Goal: Information Seeking & Learning: Learn about a topic

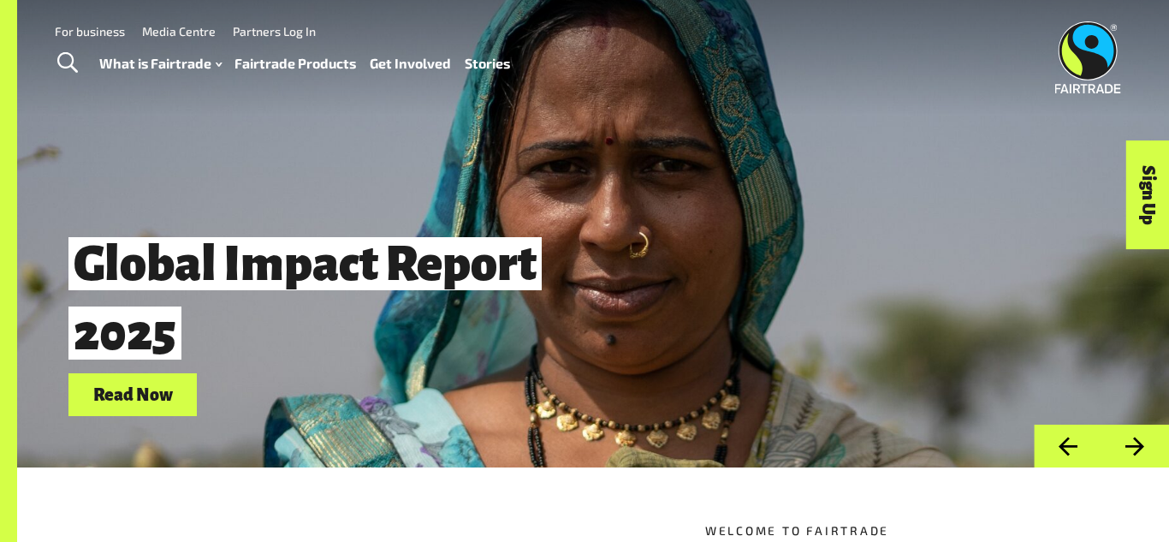
click at [274, 60] on link "Fairtrade Products" at bounding box center [296, 63] width 122 height 25
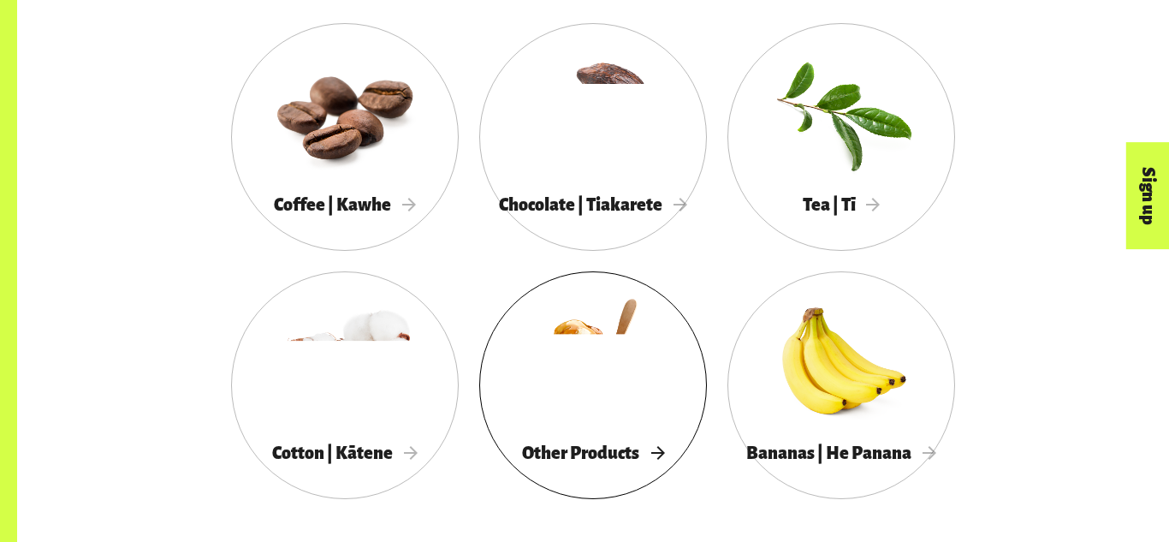
scroll to position [995, 0]
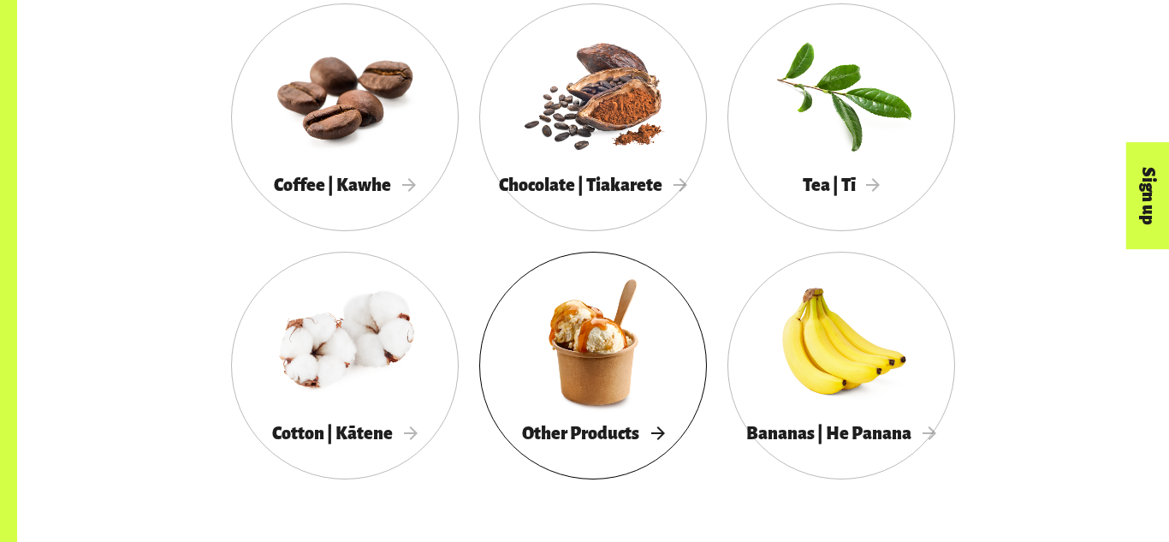
click at [575, 416] on div "Other Products" at bounding box center [593, 433] width 228 height 35
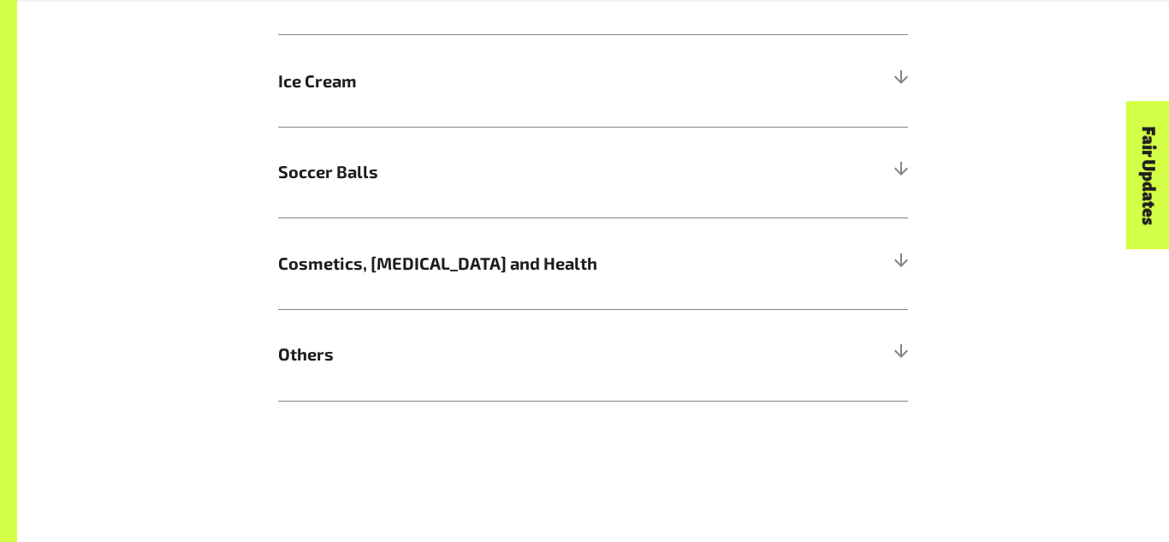
scroll to position [1779, 0]
click at [551, 278] on h5 "Cosmetics, Skin Care and Health" at bounding box center [593, 262] width 630 height 92
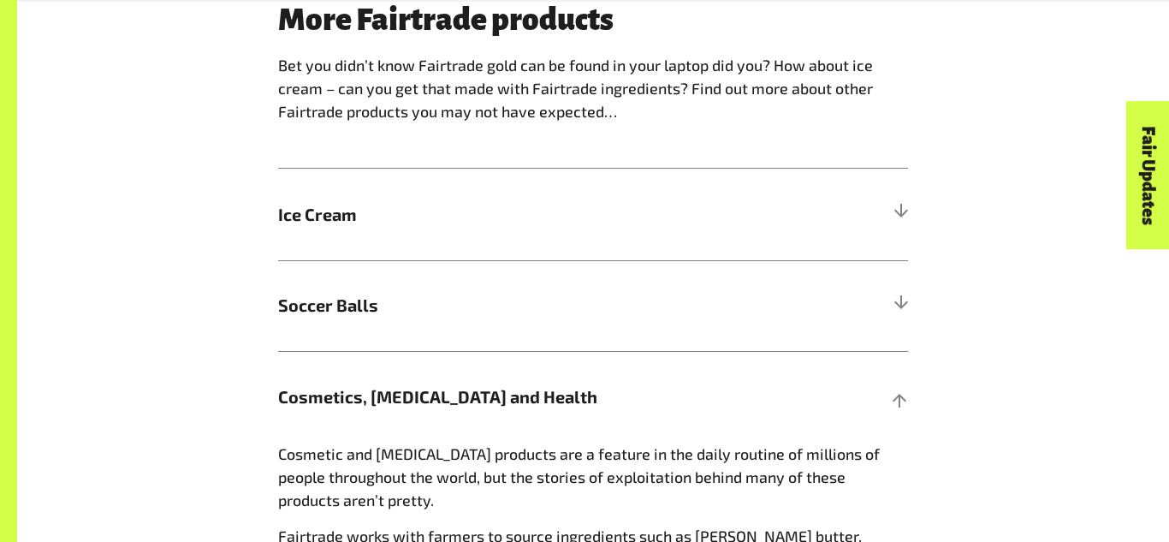
scroll to position [1647, 0]
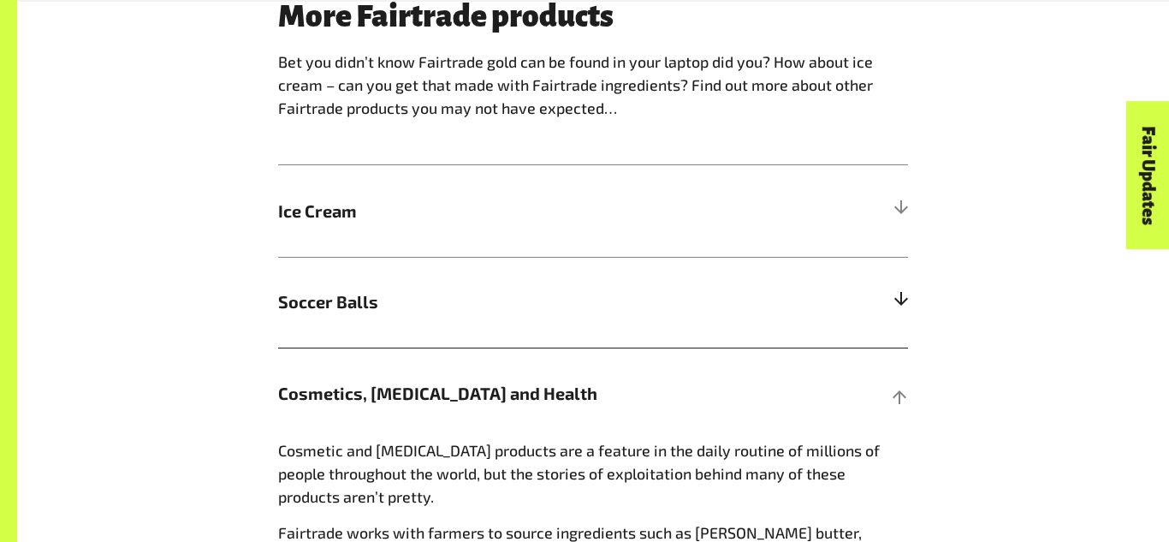
click at [571, 331] on h5 "Soccer Balls" at bounding box center [593, 303] width 630 height 92
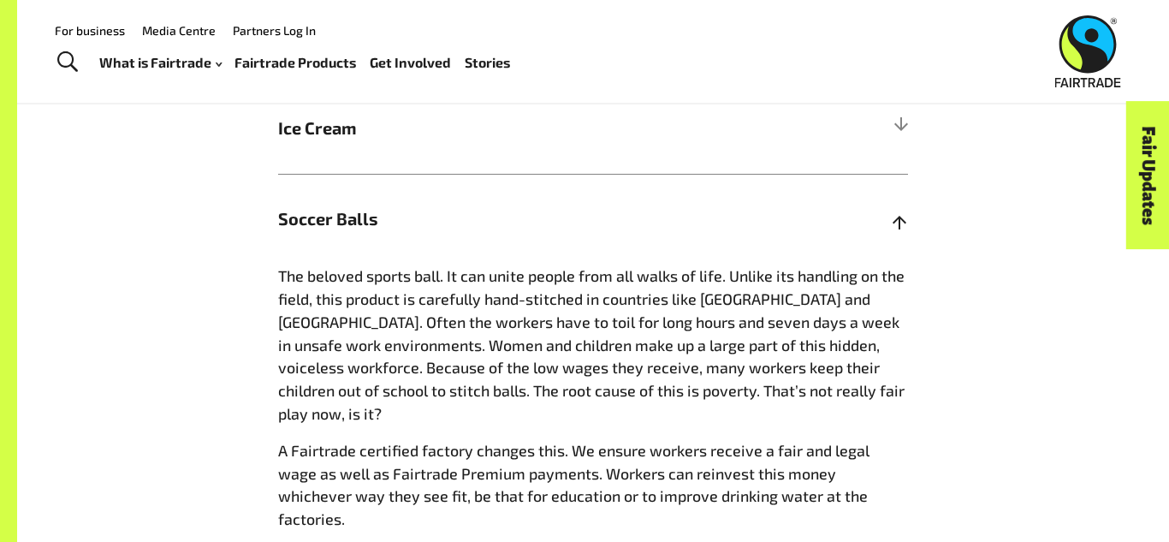
scroll to position [1721, 0]
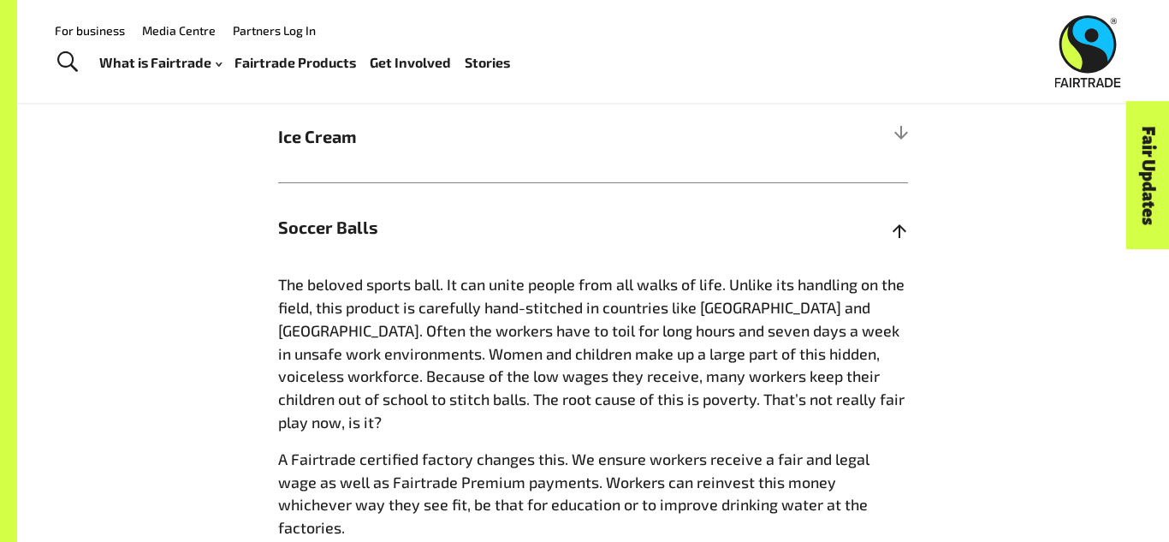
click at [493, 196] on h5 "Soccer Balls" at bounding box center [593, 228] width 630 height 92
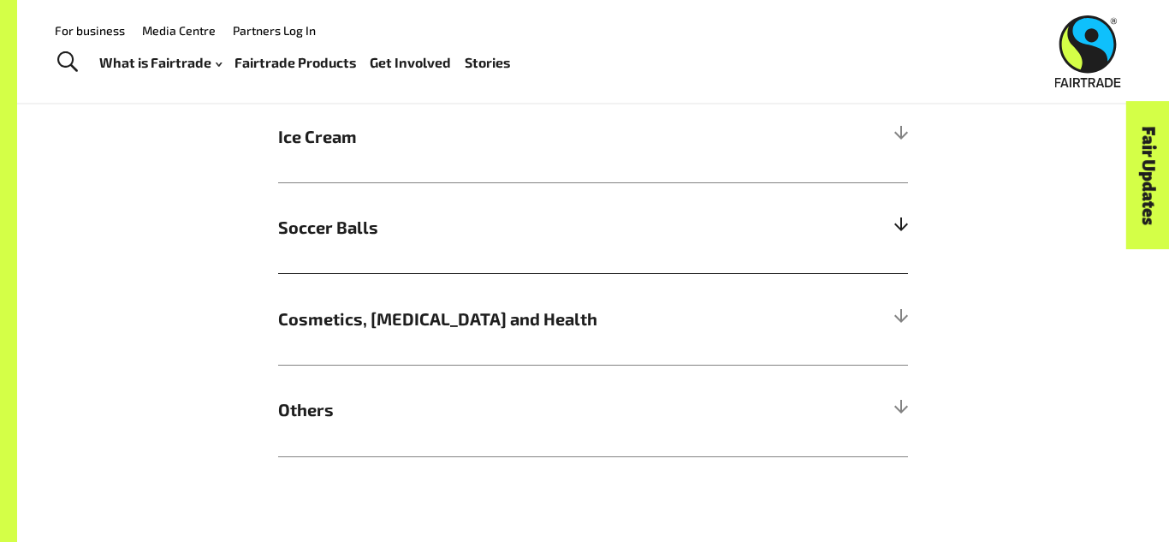
scroll to position [1774, 0]
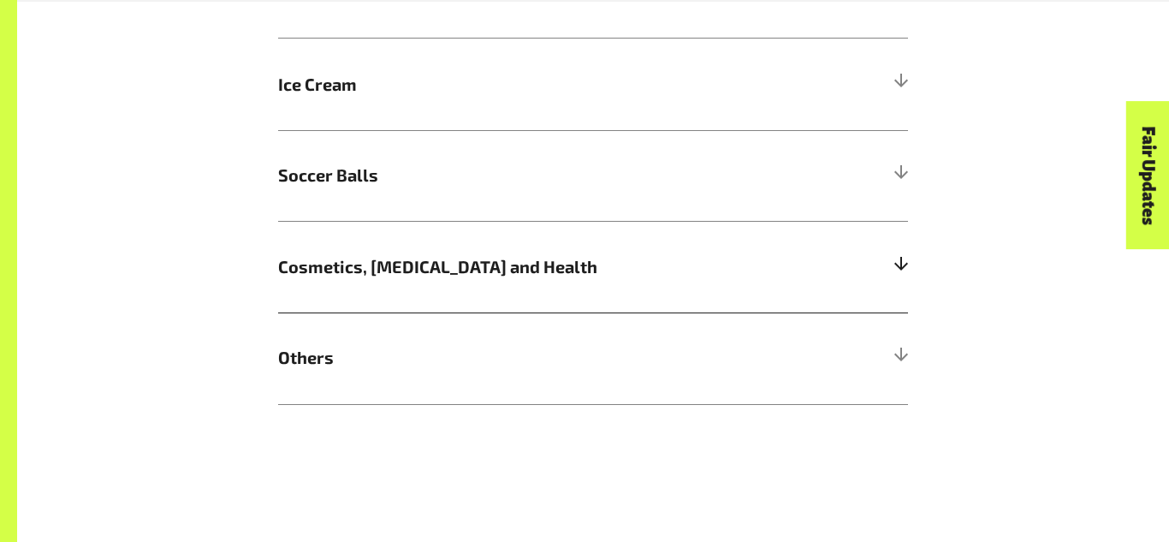
click at [446, 252] on h5 "Cosmetics, Skin Care and Health" at bounding box center [593, 267] width 630 height 92
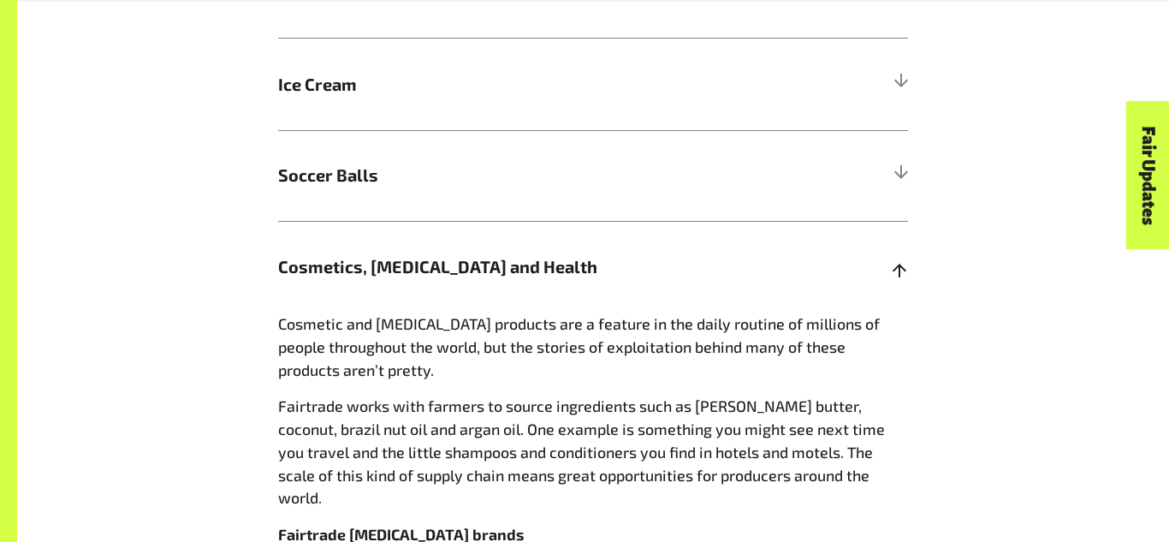
scroll to position [1787, 0]
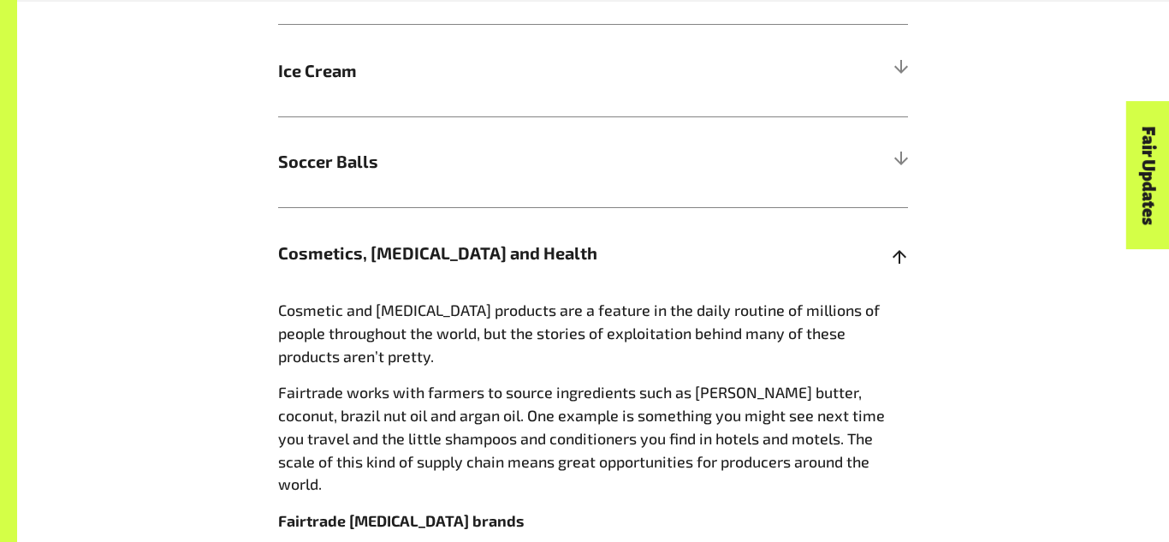
click at [446, 252] on span "Cosmetics, Skin Care and Health" at bounding box center [514, 254] width 473 height 26
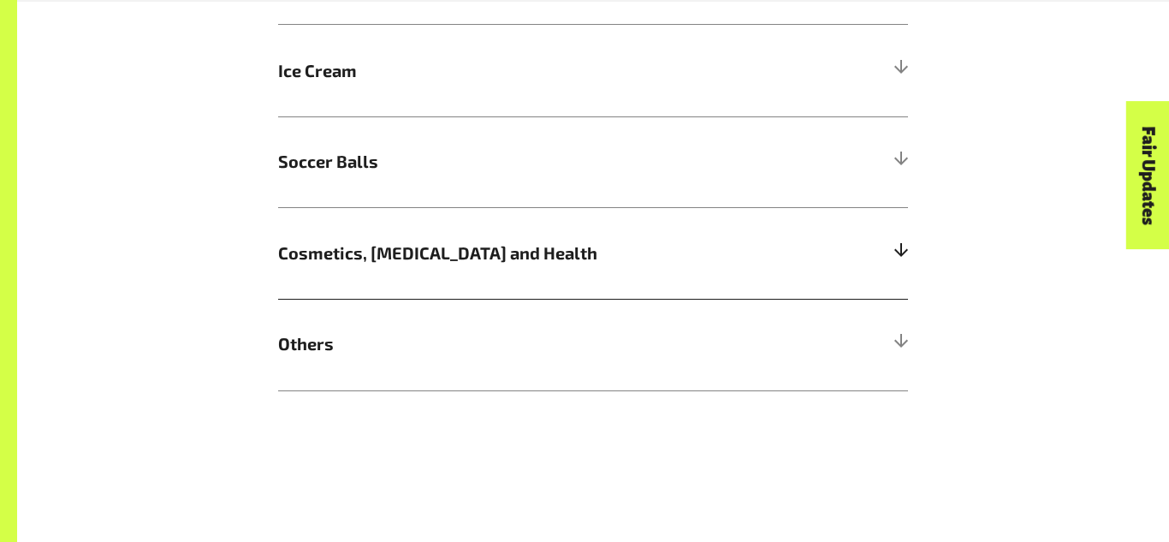
click at [443, 251] on span "Cosmetics, Skin Care and Health" at bounding box center [514, 254] width 473 height 26
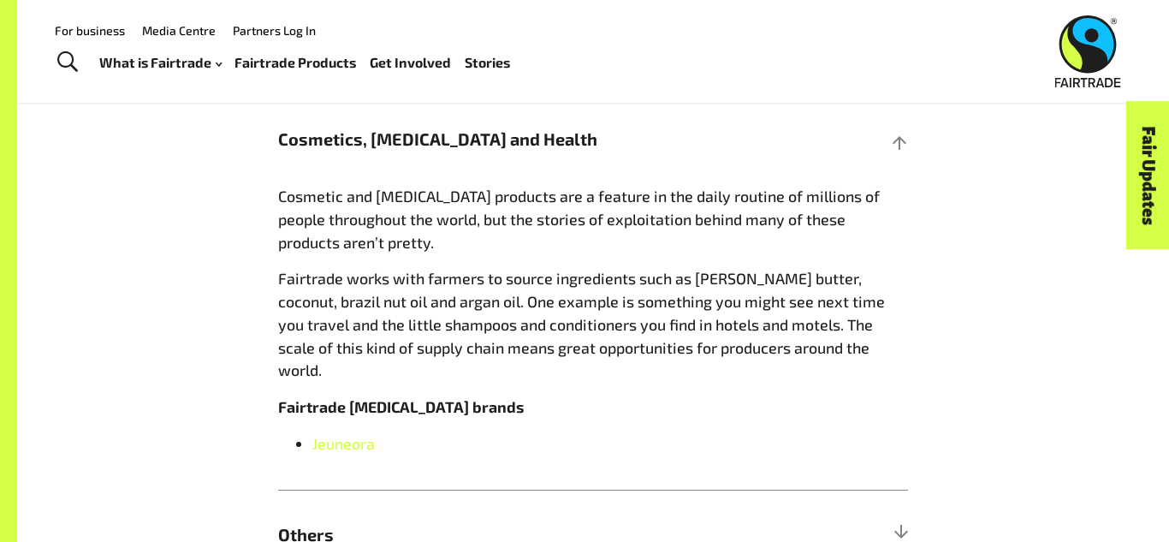
scroll to position [1853, 0]
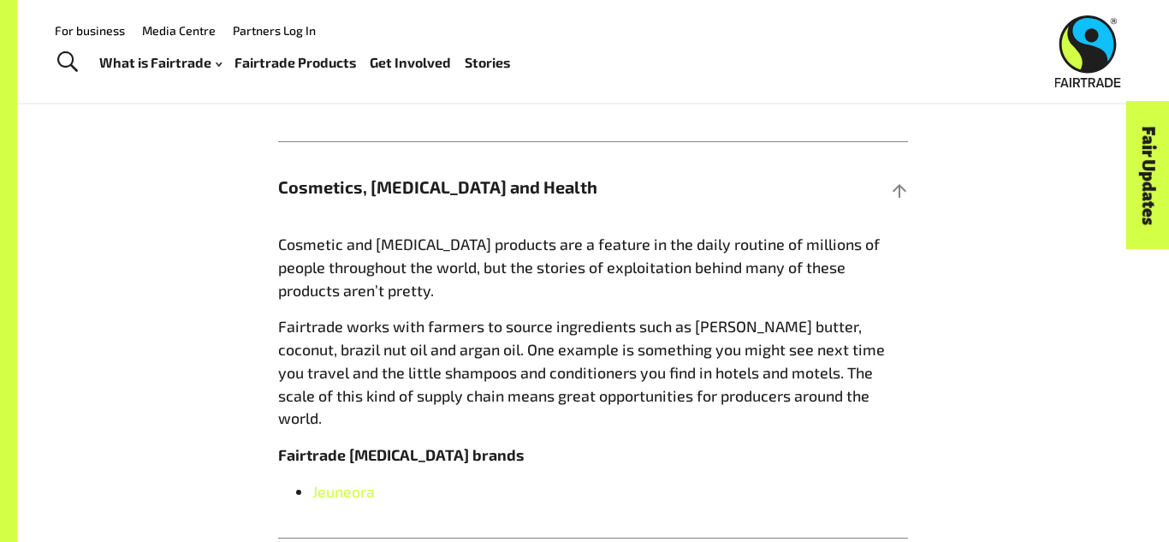
click at [960, 292] on div "More Fairtrade products Bet you didn’t know Fairtrade gold can be found in your…" at bounding box center [593, 211] width 976 height 835
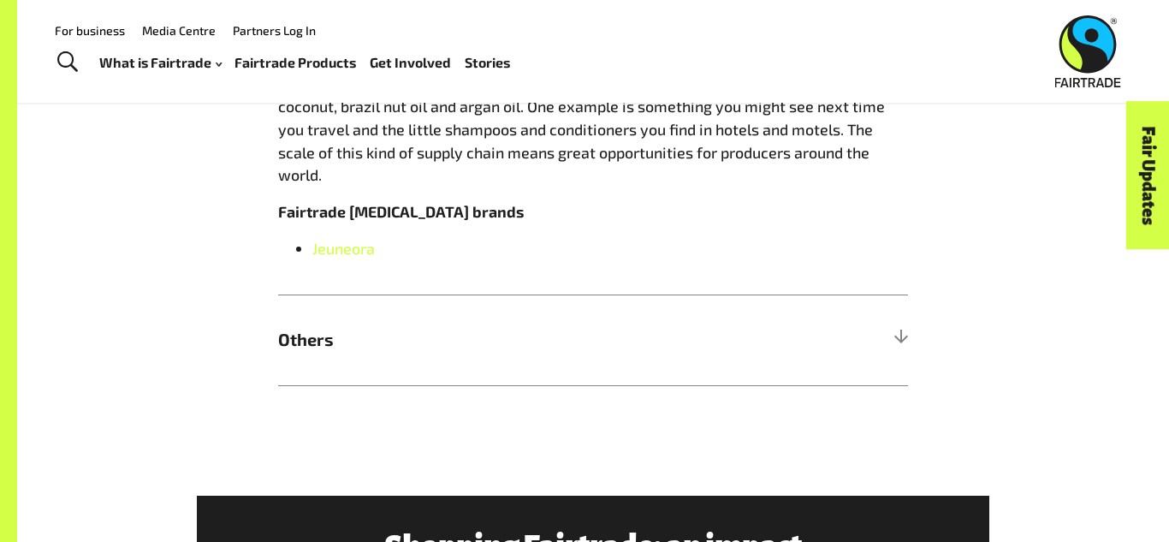
scroll to position [2090, 0]
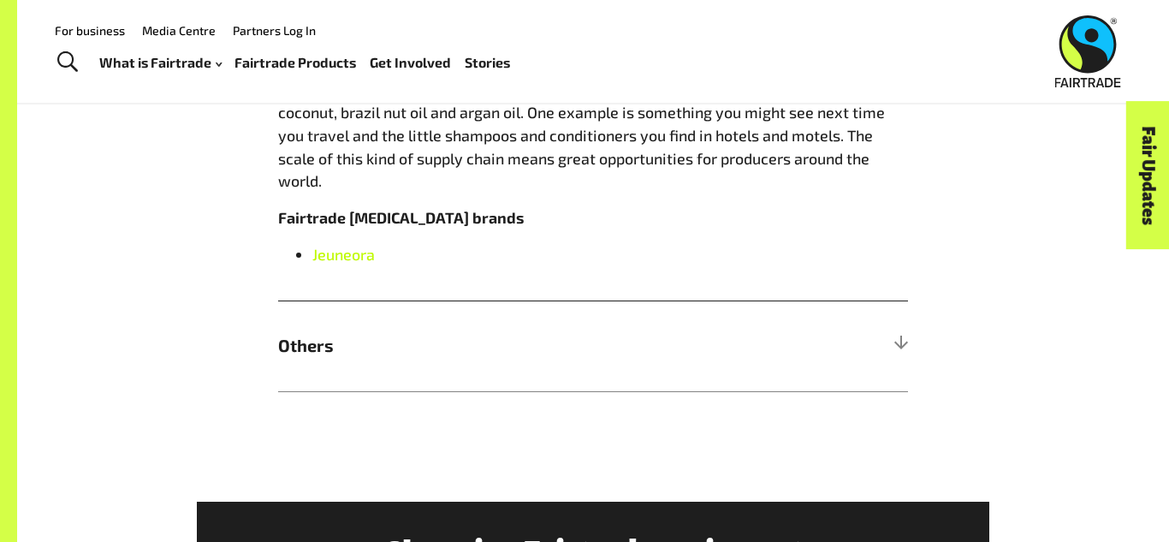
click at [369, 245] on link "Jeuneora" at bounding box center [343, 254] width 62 height 19
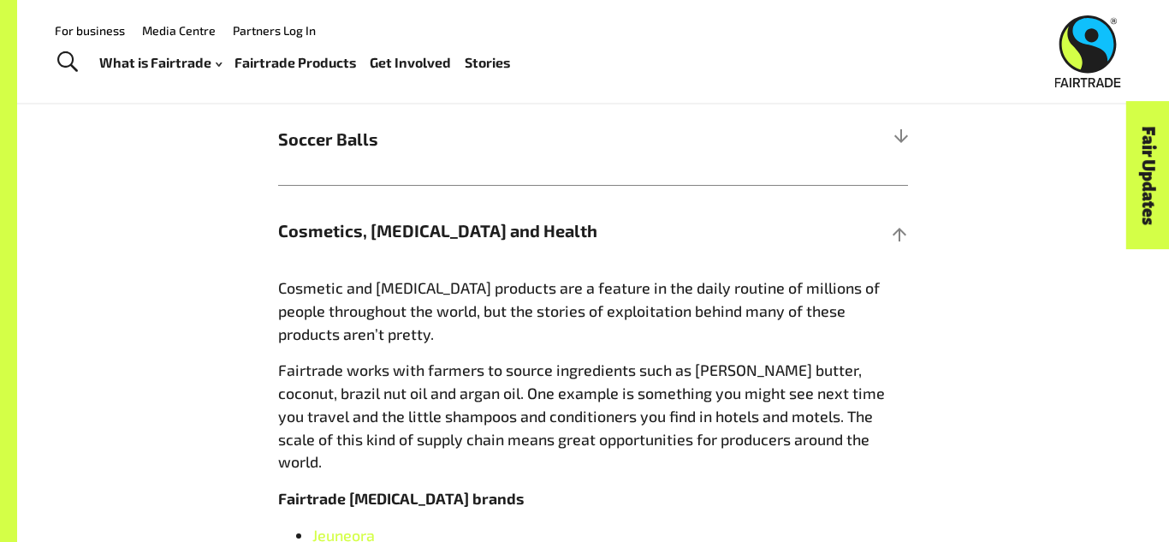
scroll to position [1809, 0]
click at [379, 232] on span "Cosmetics, Skin Care and Health" at bounding box center [514, 232] width 473 height 26
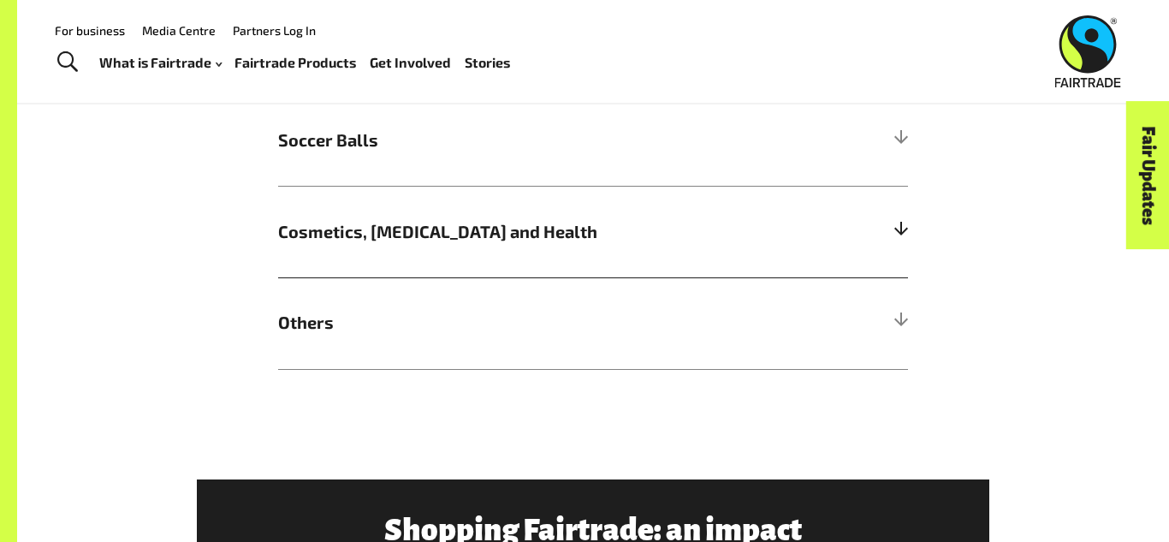
click at [379, 232] on span "Cosmetics, Skin Care and Health" at bounding box center [514, 232] width 473 height 26
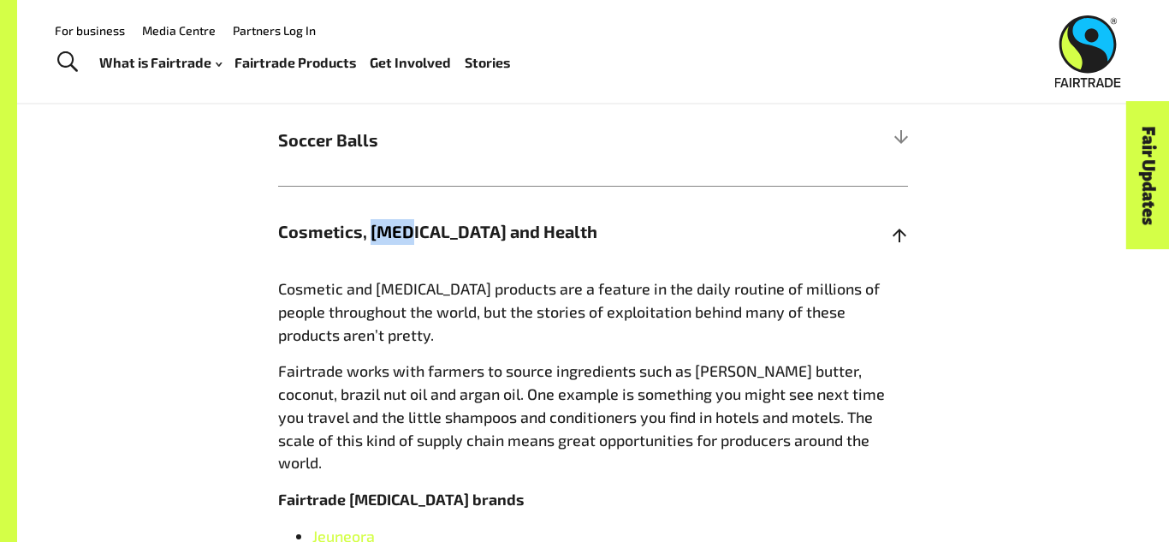
click at [379, 231] on span "Cosmetics, Skin Care and Health" at bounding box center [514, 232] width 473 height 26
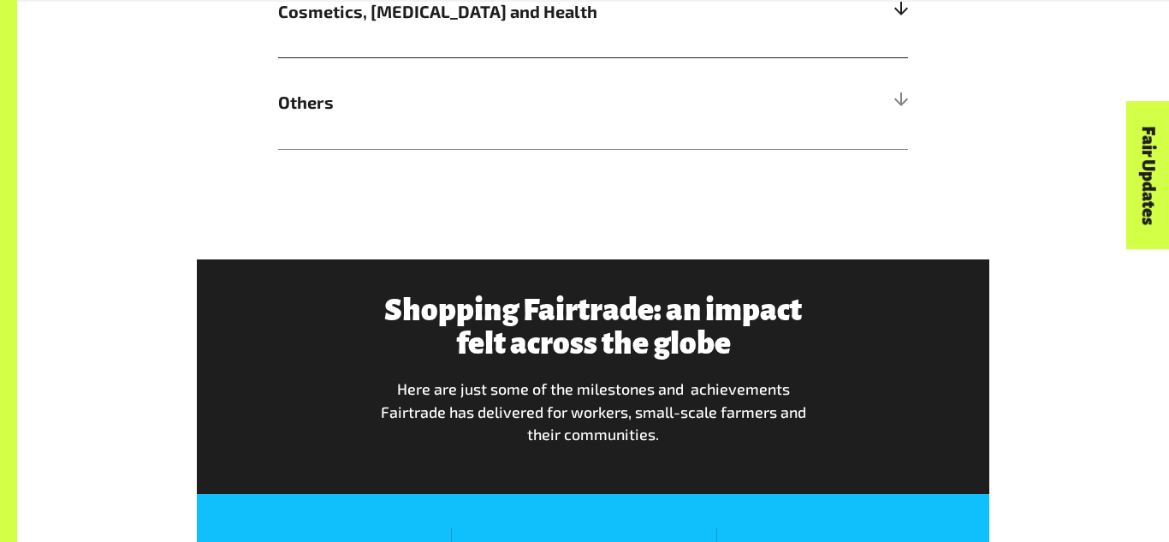
scroll to position [2030, 0]
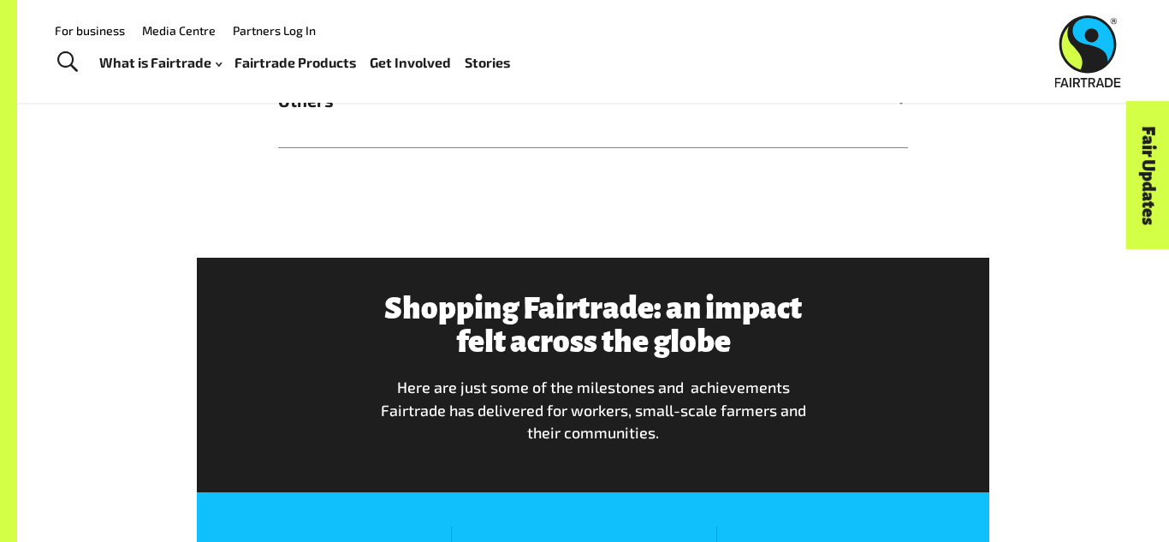
click at [387, 98] on header "Menu For business Media Centre Partners Log In What is Fairtrade How Fairtrade …" at bounding box center [584, 51] width 1169 height 103
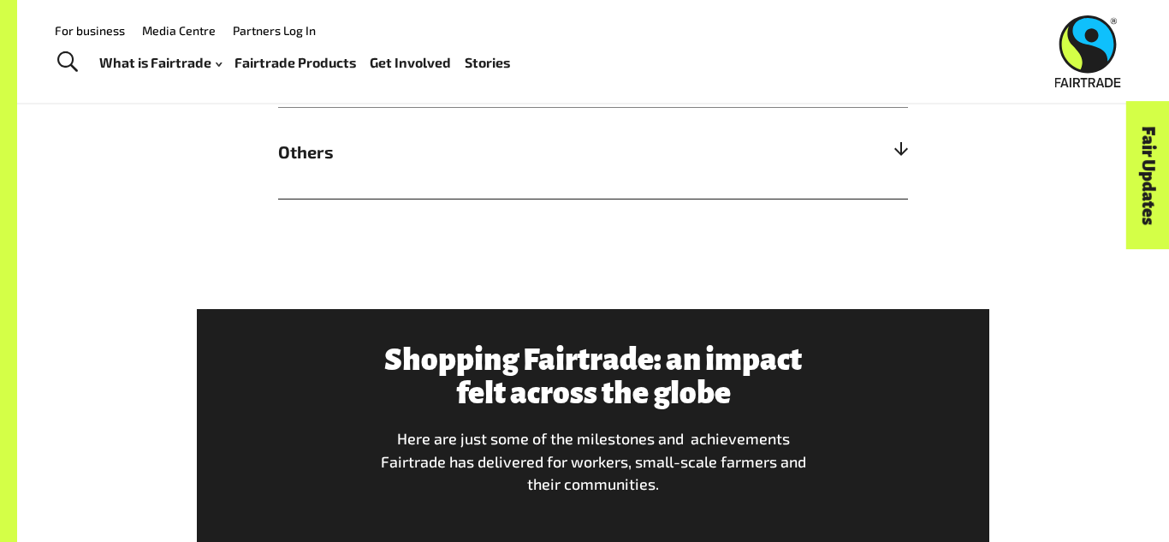
scroll to position [1974, 0]
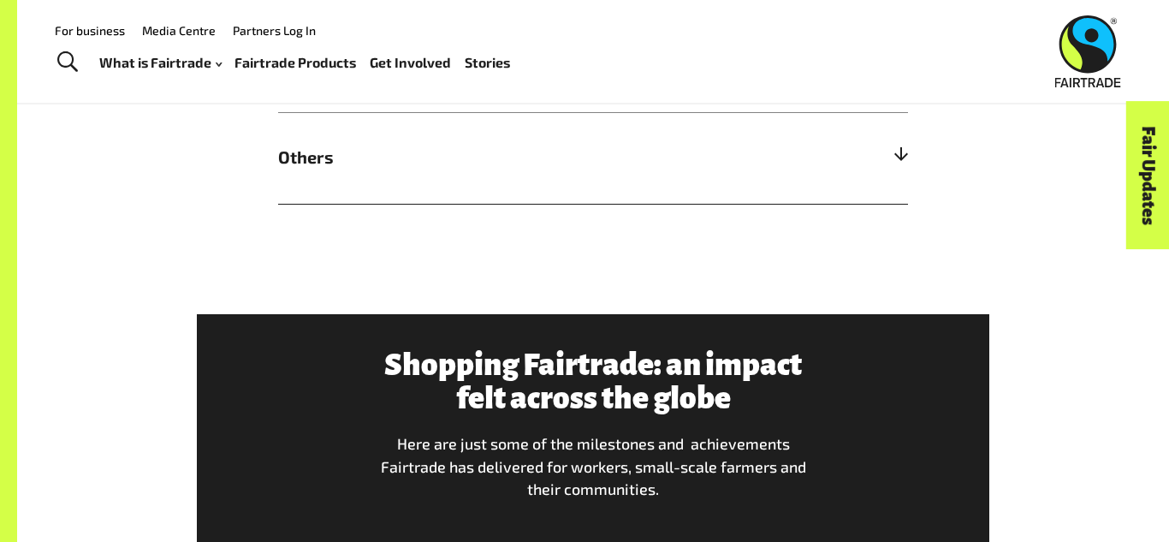
click at [617, 156] on span "Others" at bounding box center [514, 158] width 473 height 26
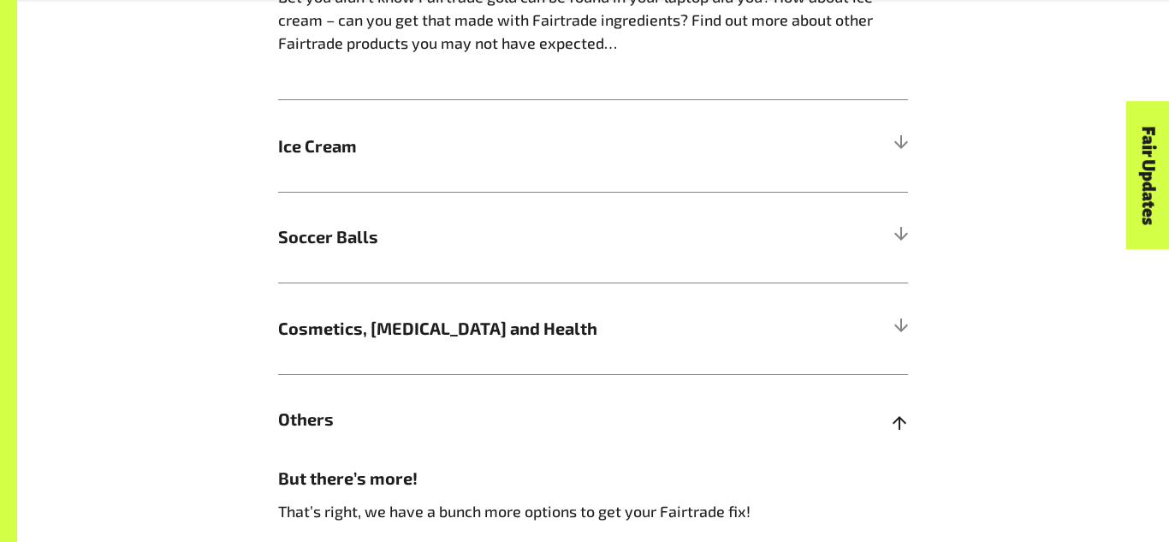
scroll to position [1790, 0]
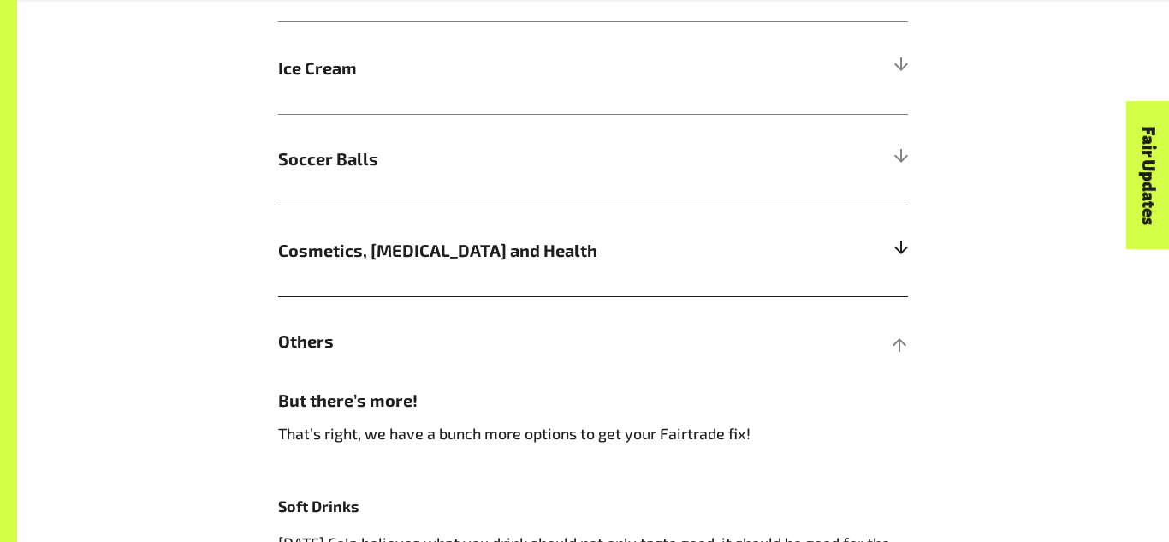
click at [400, 244] on span "Cosmetics, Skin Care and Health" at bounding box center [514, 251] width 473 height 26
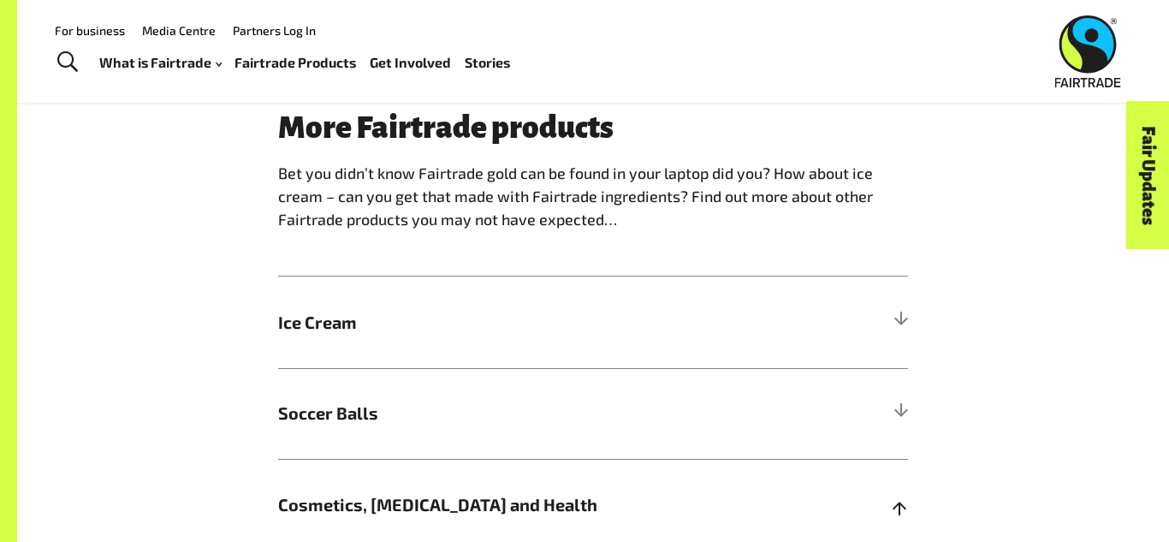
scroll to position [0, 0]
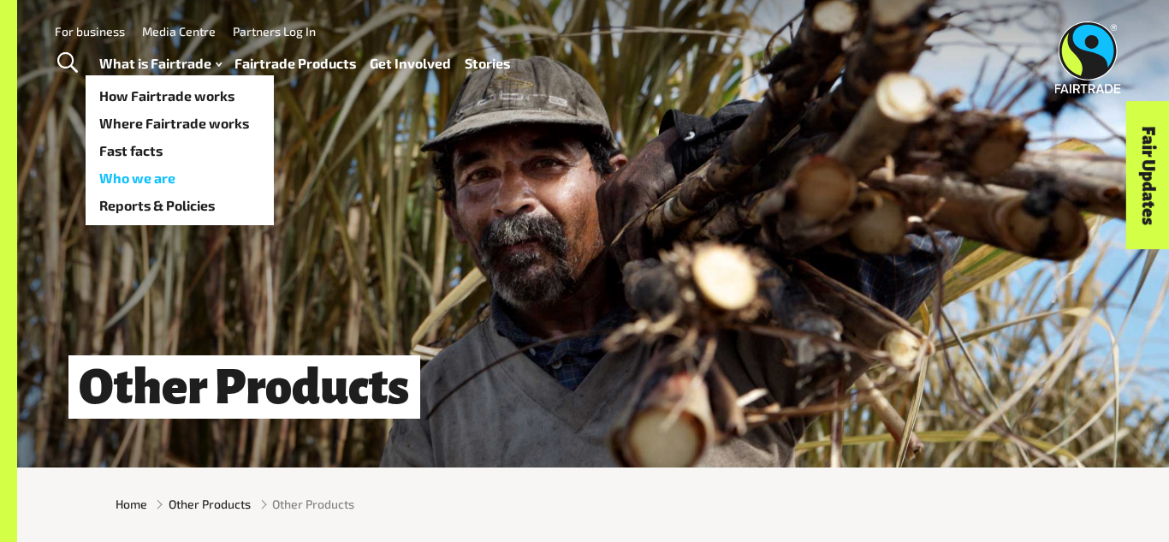
click at [166, 169] on link "Who we are" at bounding box center [180, 177] width 188 height 27
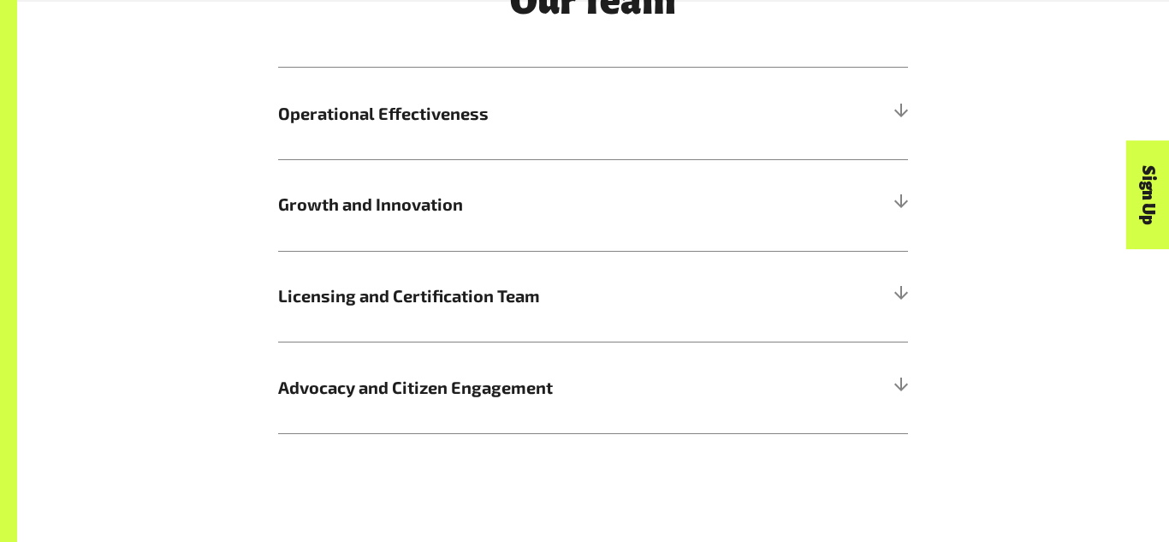
scroll to position [2045, 0]
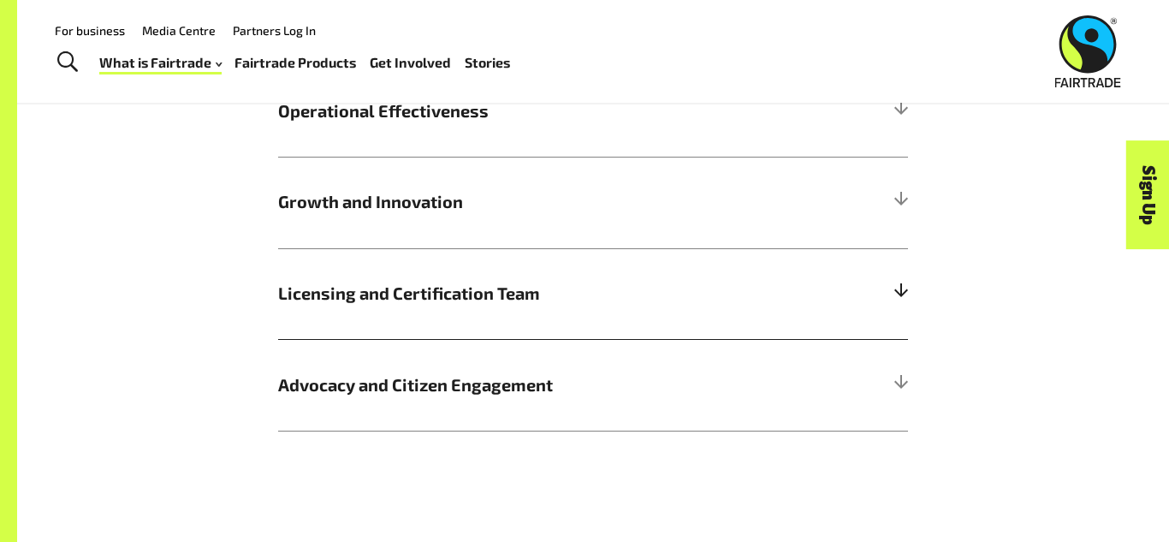
click at [312, 340] on h5 "Licensing and Certification Team" at bounding box center [593, 294] width 630 height 92
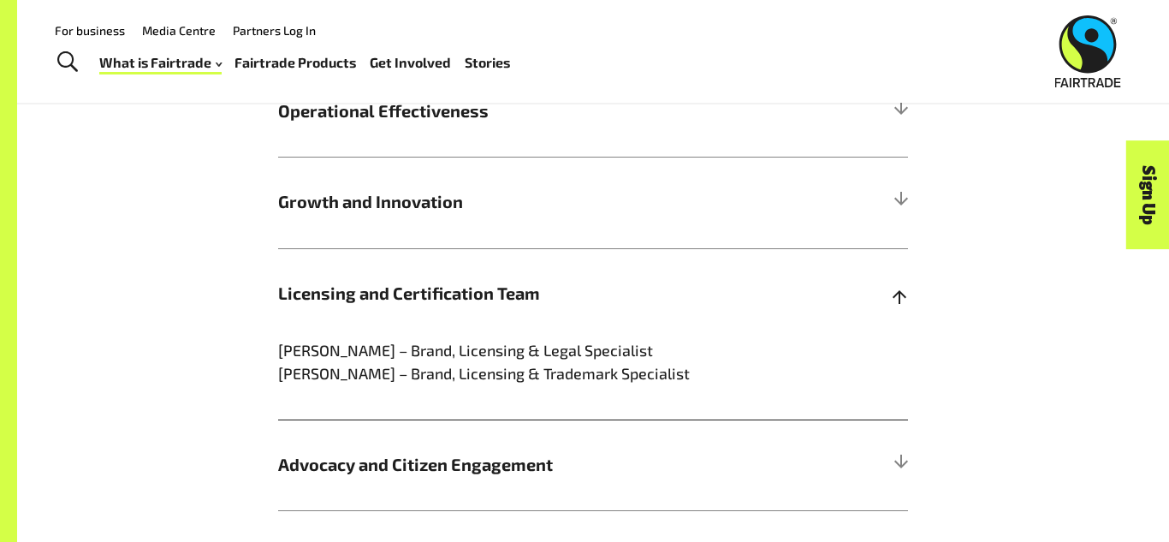
click at [324, 334] on h5 "Licensing and Certification Team" at bounding box center [593, 294] width 630 height 92
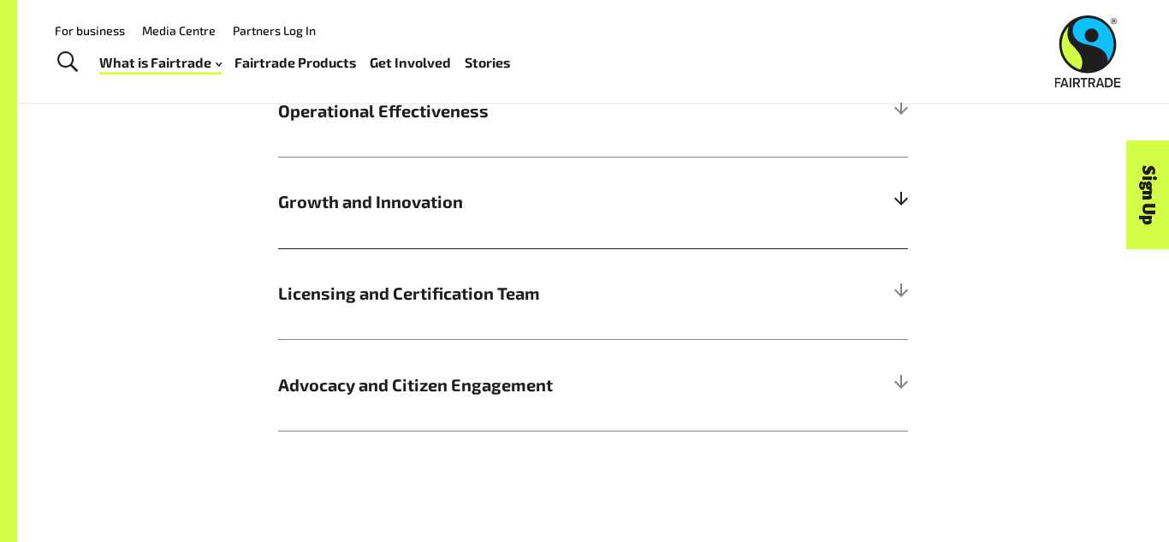
click at [353, 215] on span "Growth and Innovation" at bounding box center [514, 202] width 473 height 26
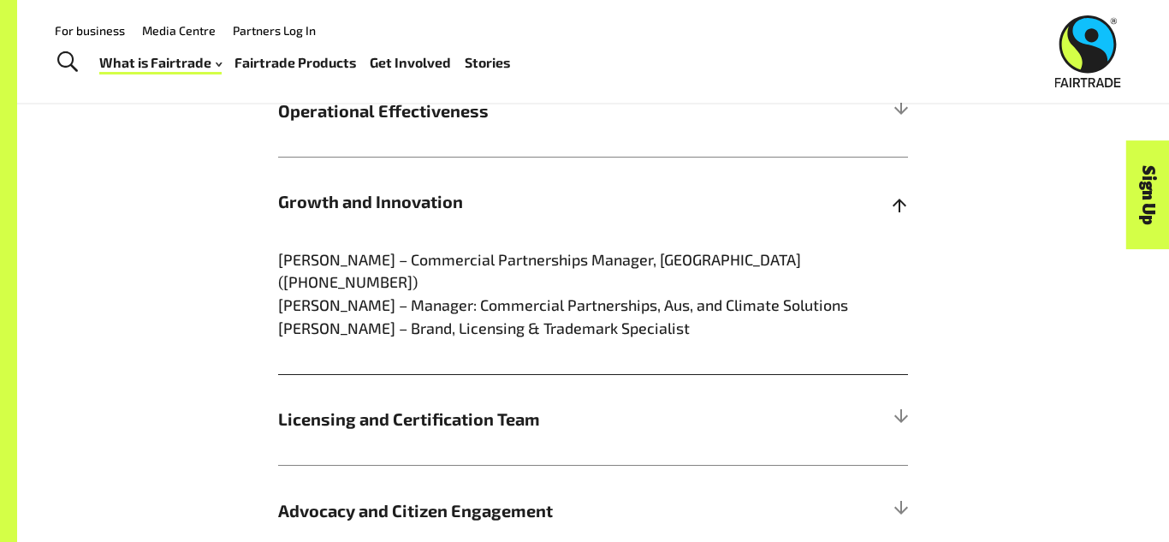
click at [381, 215] on span "Growth and Innovation" at bounding box center [514, 202] width 473 height 26
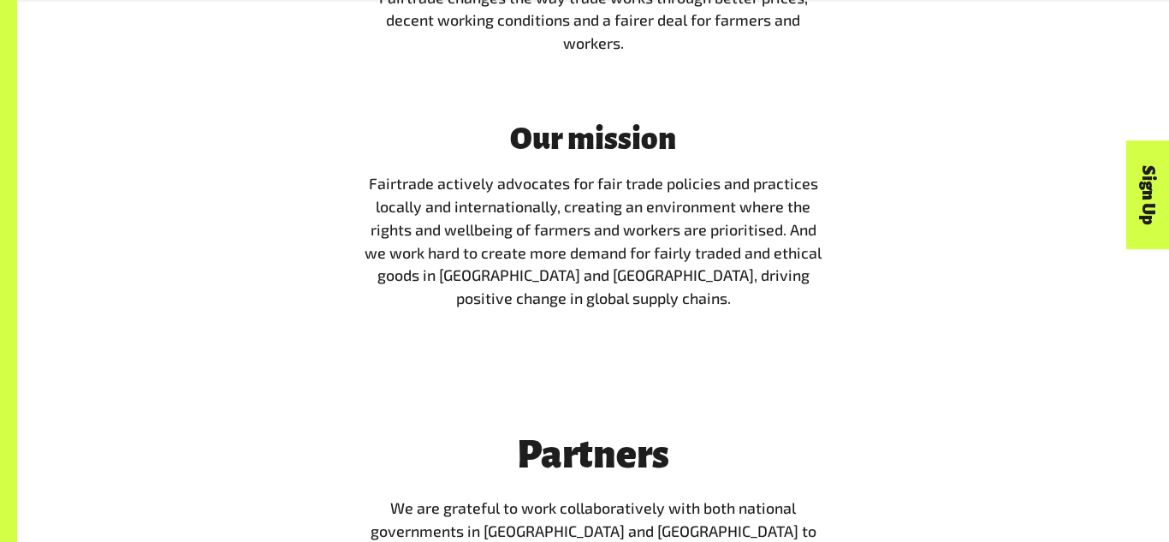
scroll to position [3239, 0]
click at [503, 263] on p "Fairtrade actively advocates for fair trade policies and practices locally and …" at bounding box center [593, 240] width 467 height 138
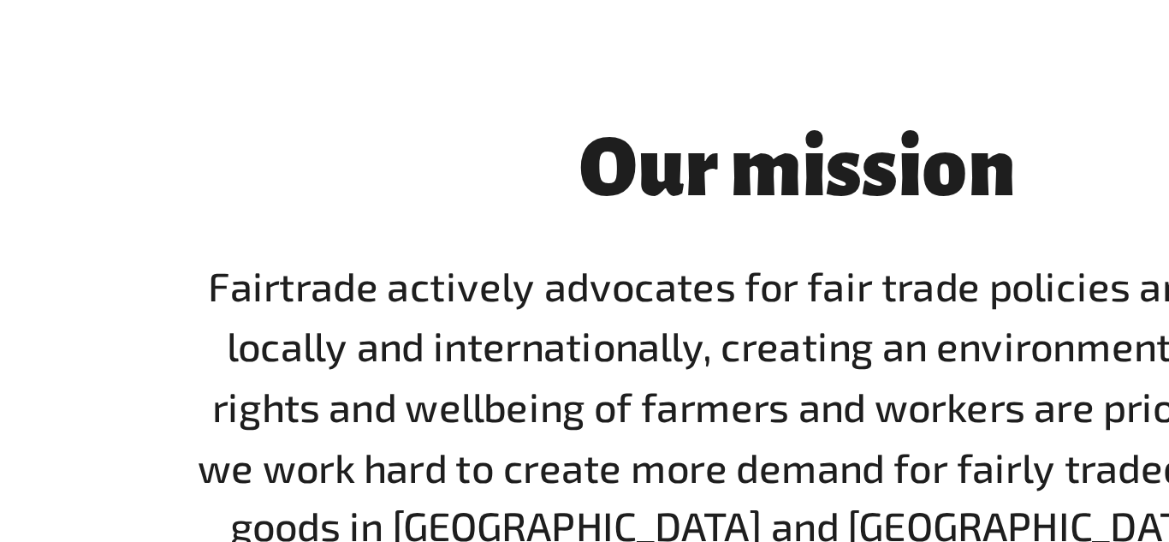
click at [528, 152] on h3 "Our mission" at bounding box center [593, 135] width 467 height 33
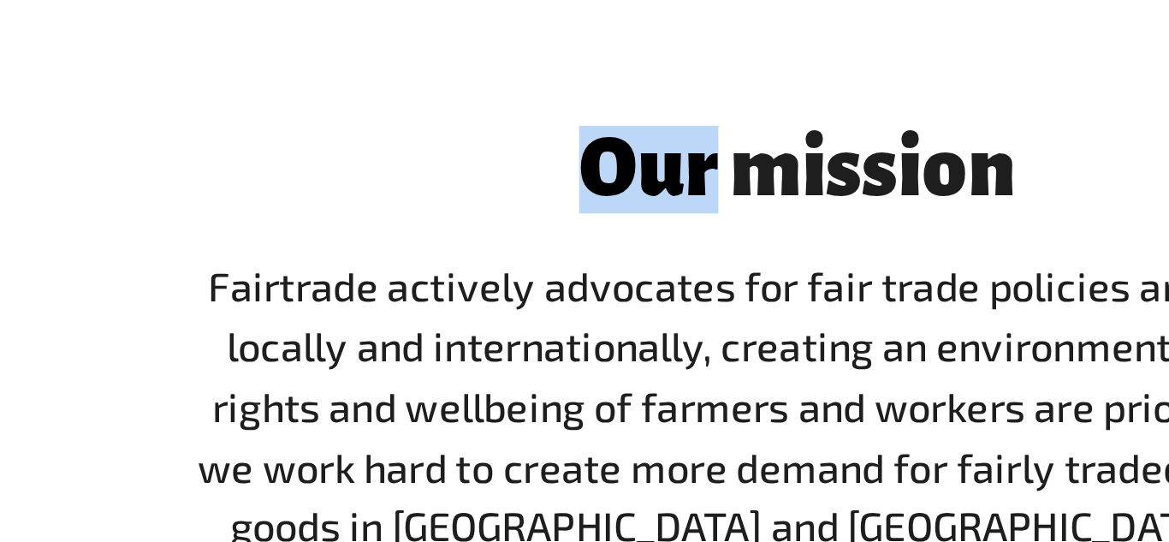
click at [528, 152] on h3 "Our mission" at bounding box center [593, 135] width 467 height 33
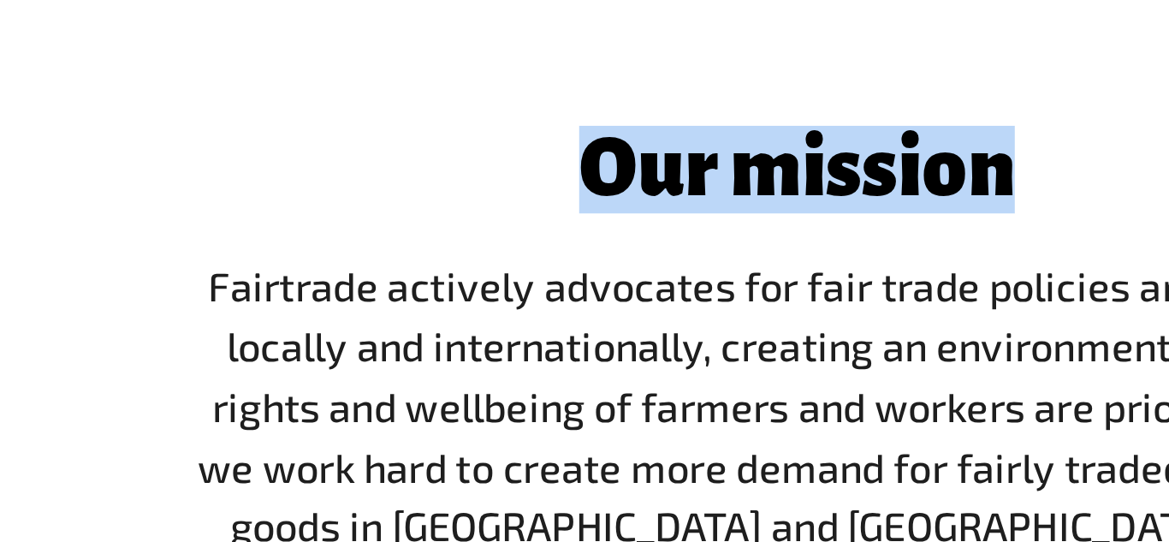
click at [527, 152] on h3 "Our mission" at bounding box center [593, 135] width 467 height 33
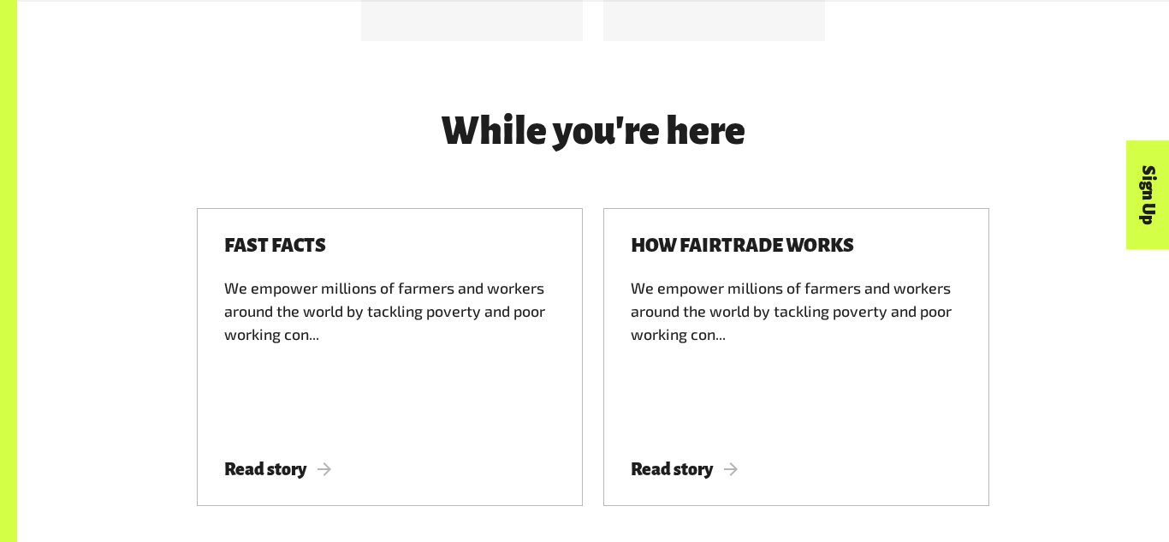
scroll to position [5123, 0]
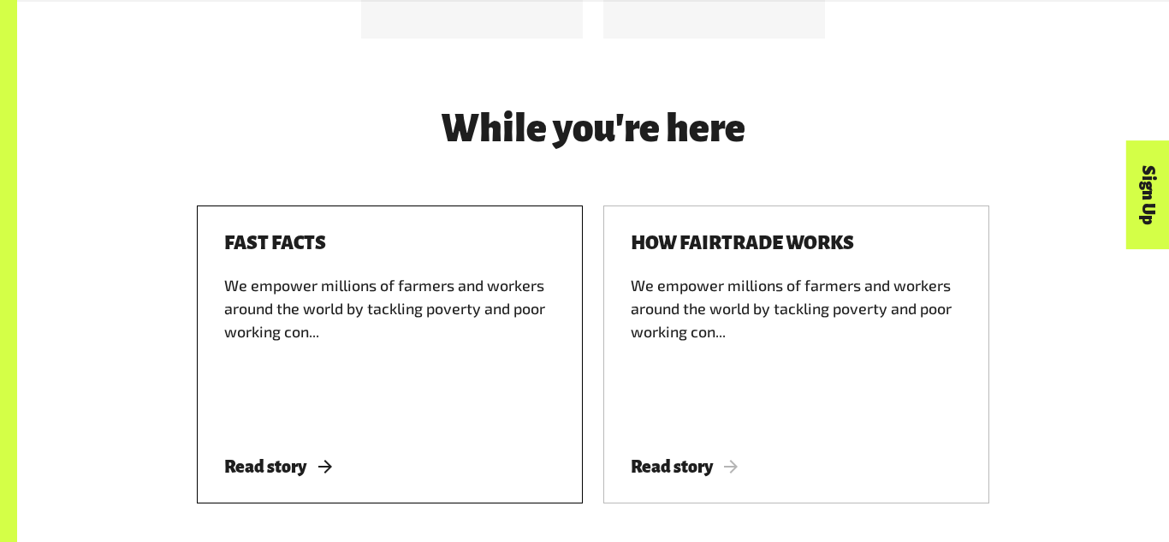
click at [357, 367] on div "We empower millions of farmers and workers around the world by tackling poverty…" at bounding box center [389, 350] width 331 height 153
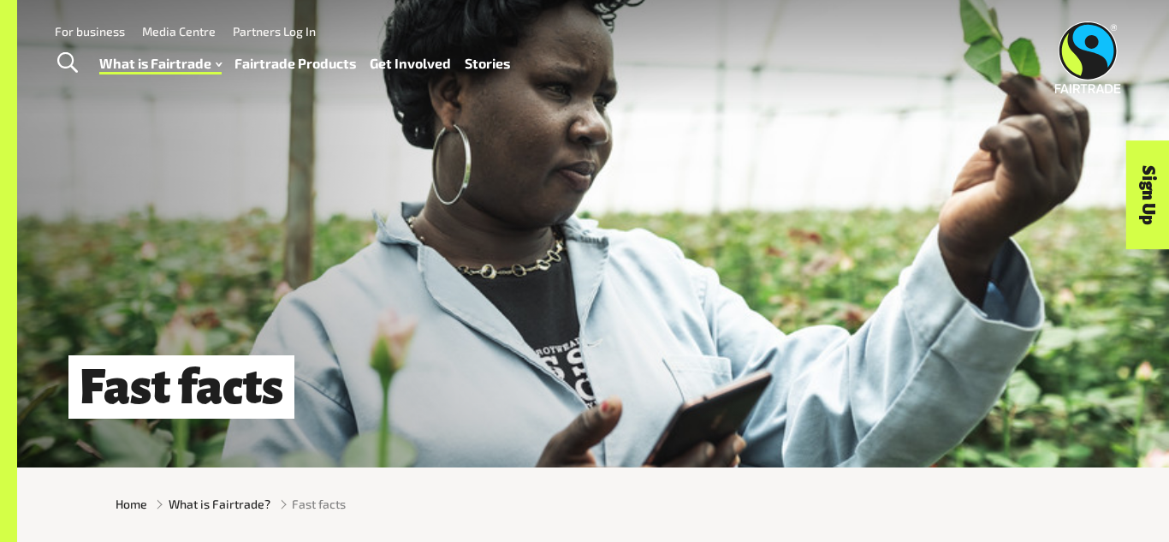
click at [486, 66] on link "Stories" at bounding box center [487, 63] width 45 height 25
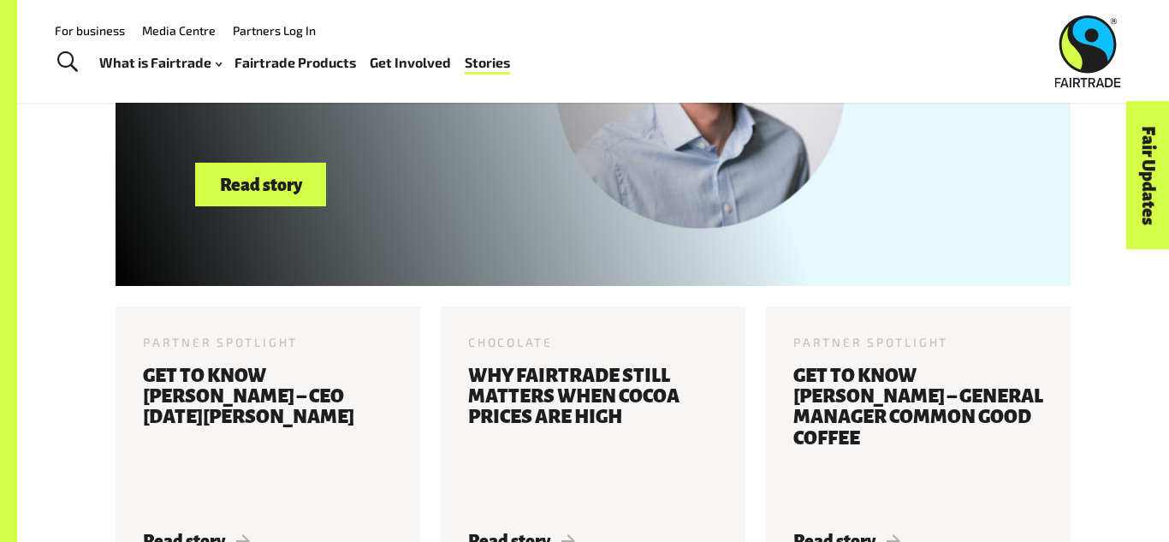
scroll to position [798, 0]
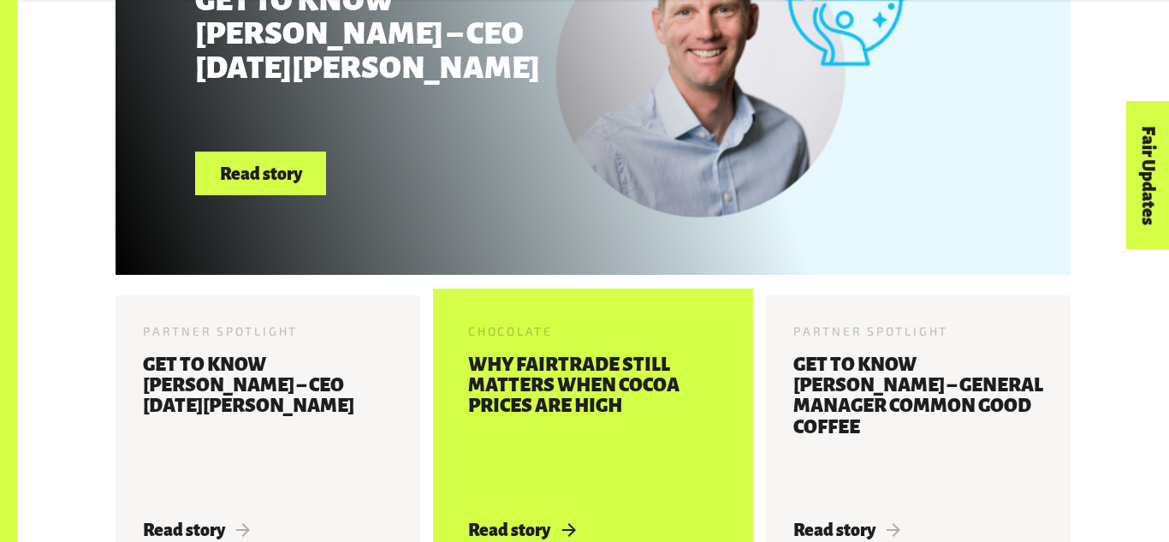
click at [587, 411] on h3 "Why Fairtrade still matters when cocoa prices are high" at bounding box center [593, 427] width 250 height 146
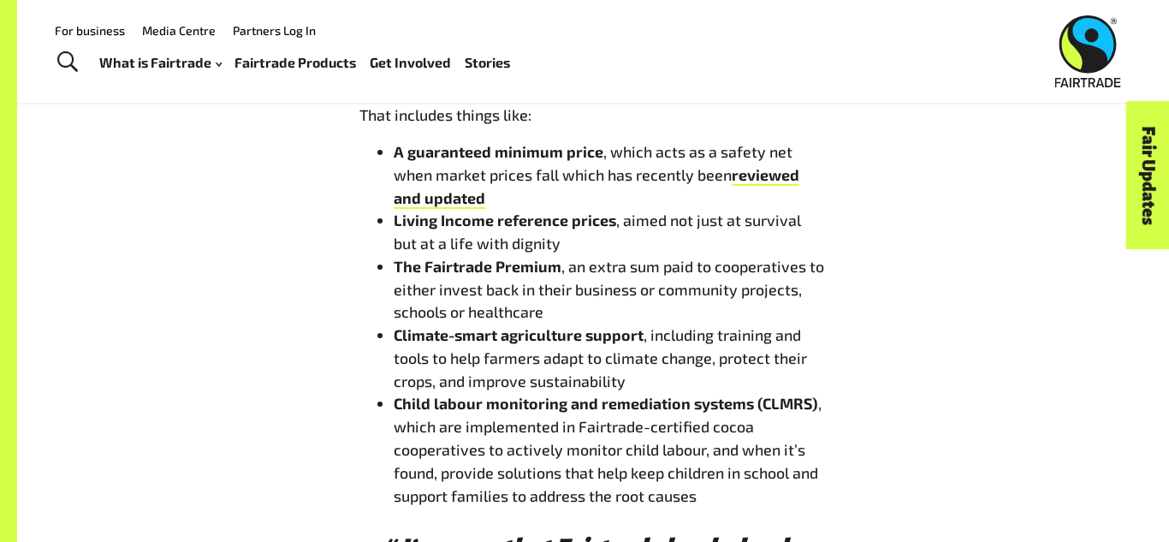
scroll to position [2010, 0]
